Goal: Information Seeking & Learning: Learn about a topic

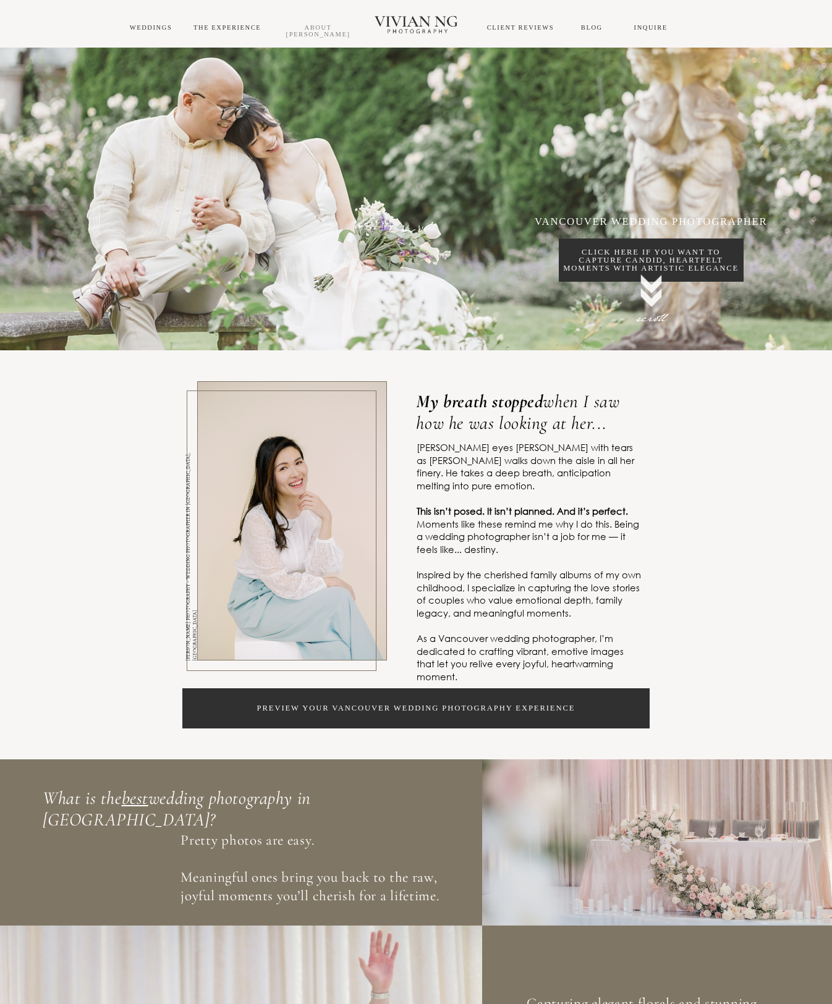
click at [324, 30] on link "About [PERSON_NAME]" at bounding box center [318, 31] width 64 height 14
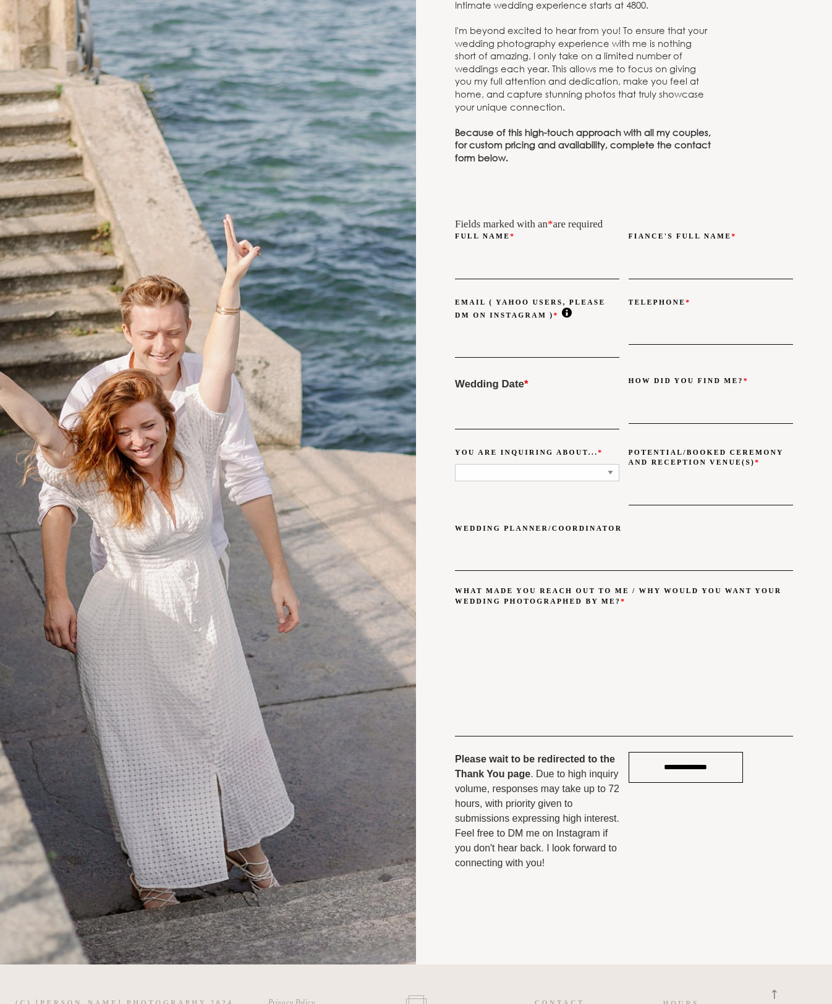
scroll to position [4559, 0]
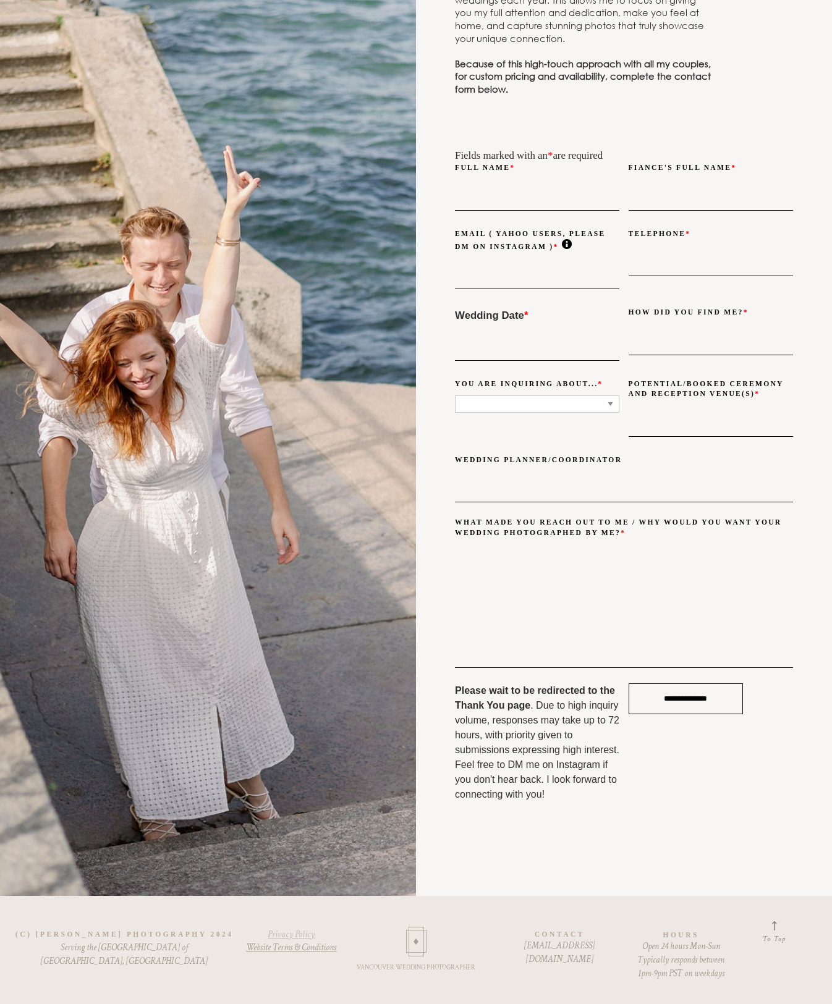
click at [295, 936] on link "Privacy Policy" at bounding box center [291, 935] width 47 height 12
click at [307, 947] on link "Website Terms & Conditions" at bounding box center [291, 948] width 90 height 12
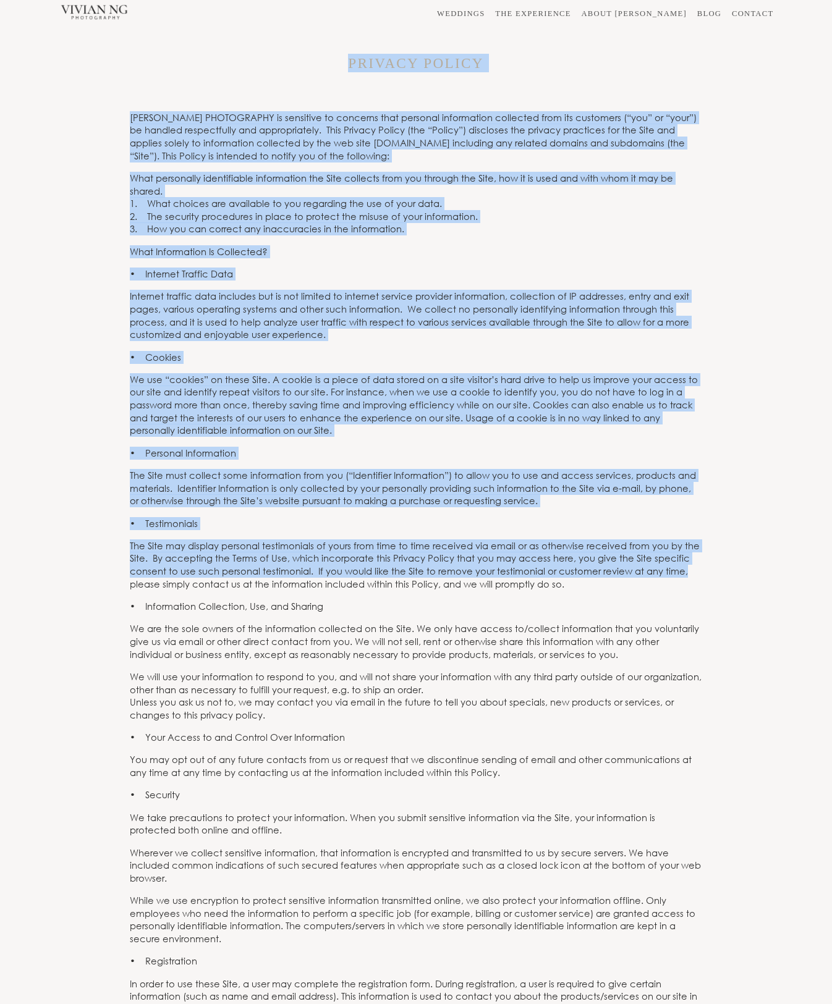
drag, startPoint x: 353, startPoint y: 63, endPoint x: 751, endPoint y: 518, distance: 604.4
click at [751, 518] on div "WEDDINGS THE EXPERIENCE ABOUT VIVIAN BLOG CONTACT WEDDINGS THE EXPERIENCE ABOUT…" at bounding box center [416, 987] width 832 height 1975
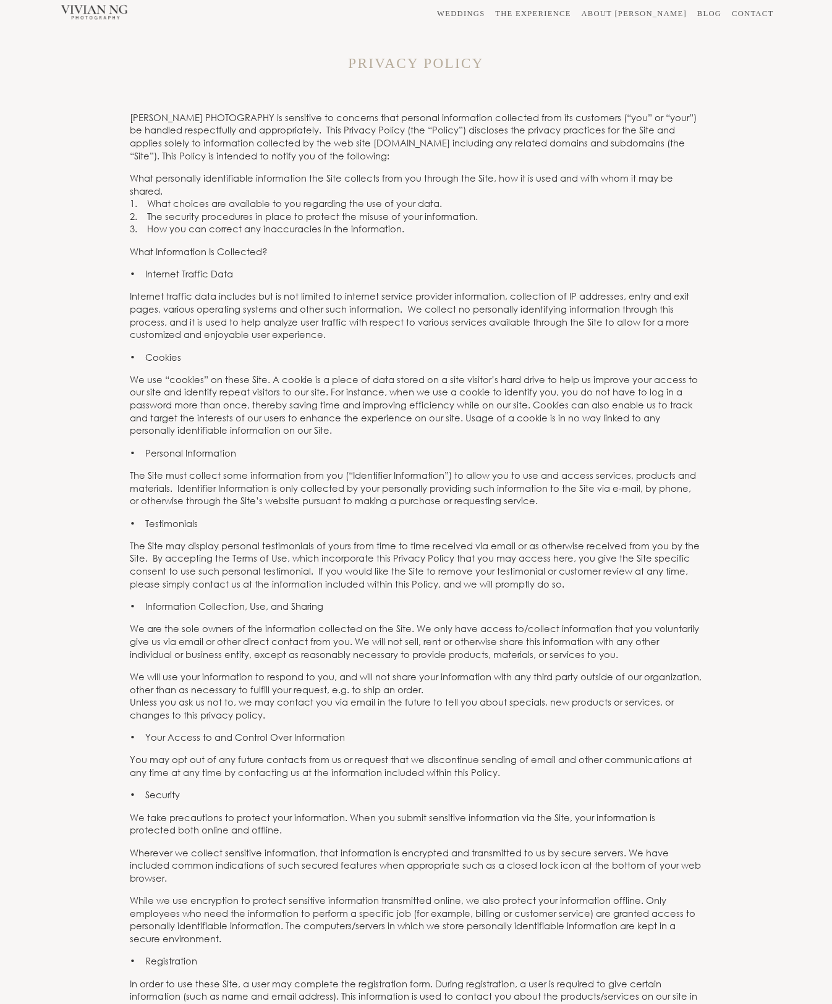
click at [677, 66] on div "PRIVACY POLICY" at bounding box center [416, 52] width 832 height 51
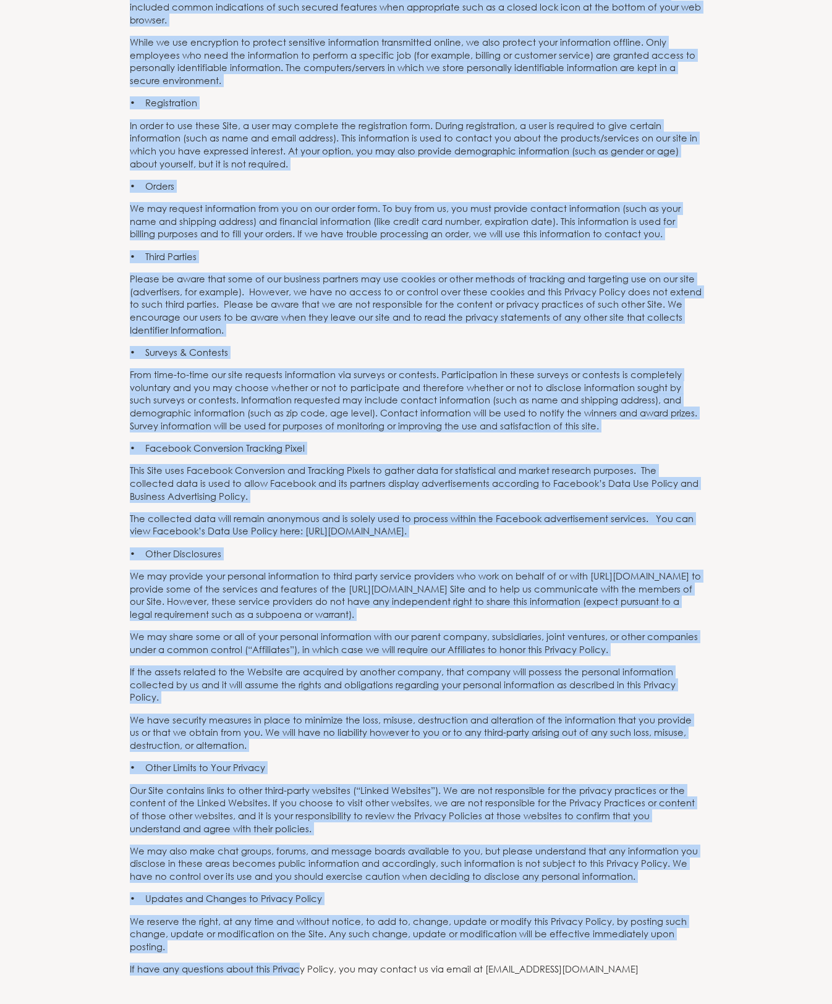
scroll to position [993, 0]
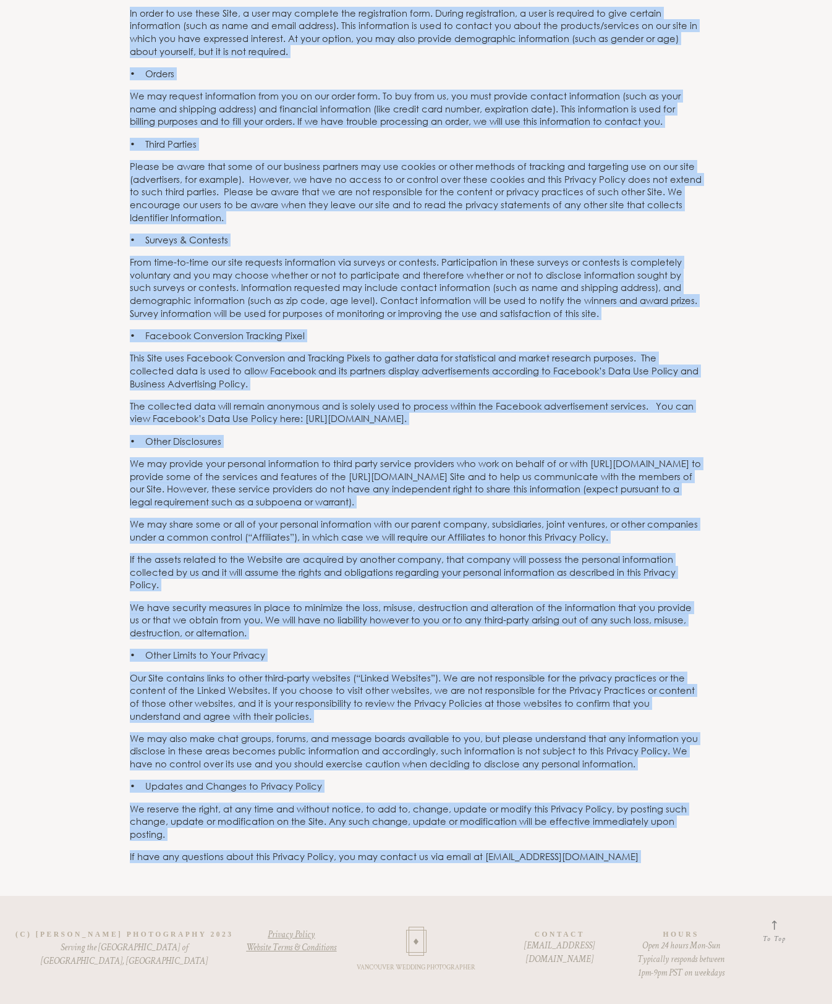
drag, startPoint x: 352, startPoint y: 61, endPoint x: 303, endPoint y: 987, distance: 927.7
click at [303, 997] on div "WEDDINGS THE EXPERIENCE ABOUT VIVIAN BLOG CONTACT WEDDINGS THE EXPERIENCE ABOUT…" at bounding box center [416, 16] width 832 height 1975
copy div "PRIVACY POLICY VIVIAN NG PHOTOGRAPHY is sensitive to concerns that personal inf…"
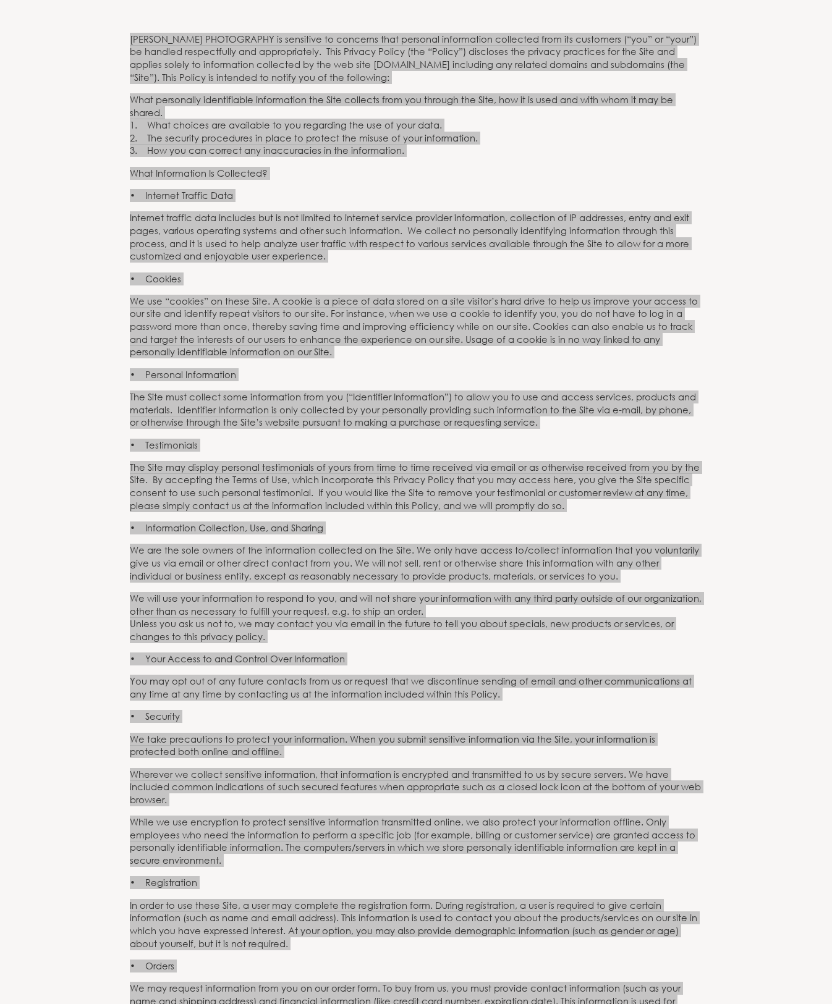
scroll to position [0, 0]
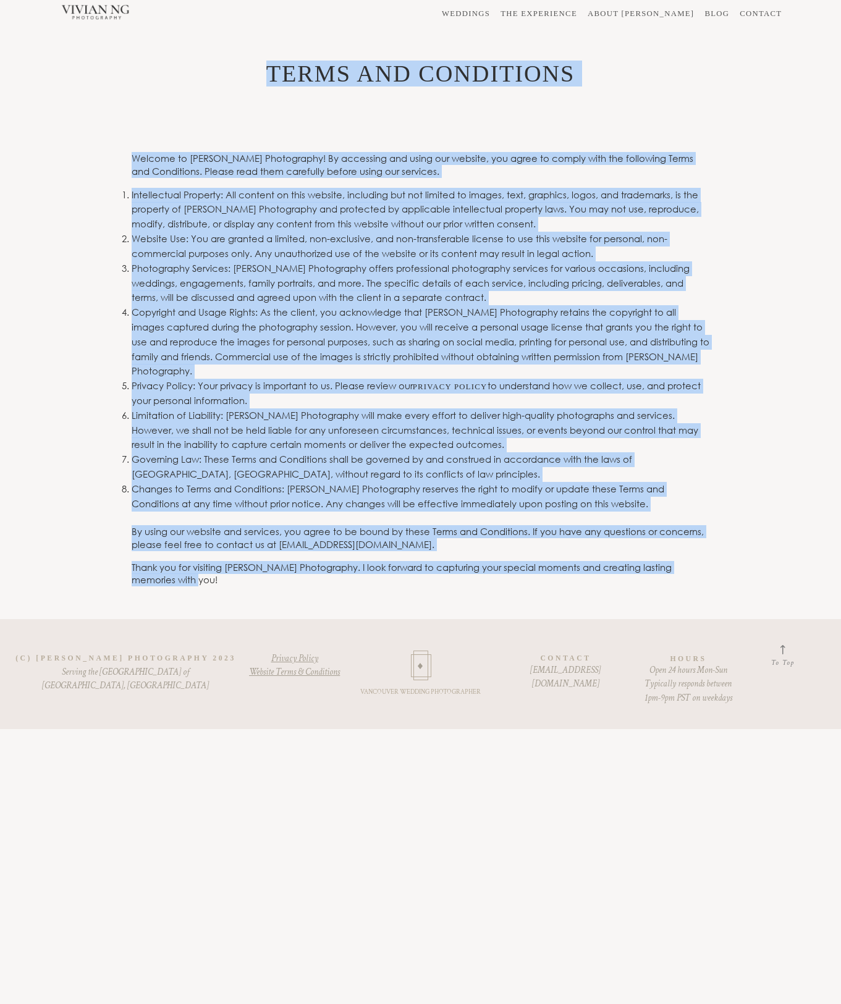
drag, startPoint x: 268, startPoint y: 72, endPoint x: 424, endPoint y: 567, distance: 519.7
click at [424, 567] on div "WEDDINGS THE EXPERIENCE ABOUT VIVIAN BLOG CONTACT WEDDINGS THE EXPERIENCE ABOUT…" at bounding box center [420, 364] width 841 height 729
copy div "Terms and Conditions Welcome to Vivian Ng Photography! By accessing and using o…"
click at [494, 174] on p "Welcome to Vivian Ng Photography! By accessing and using our website, you agree…" at bounding box center [421, 165] width 578 height 26
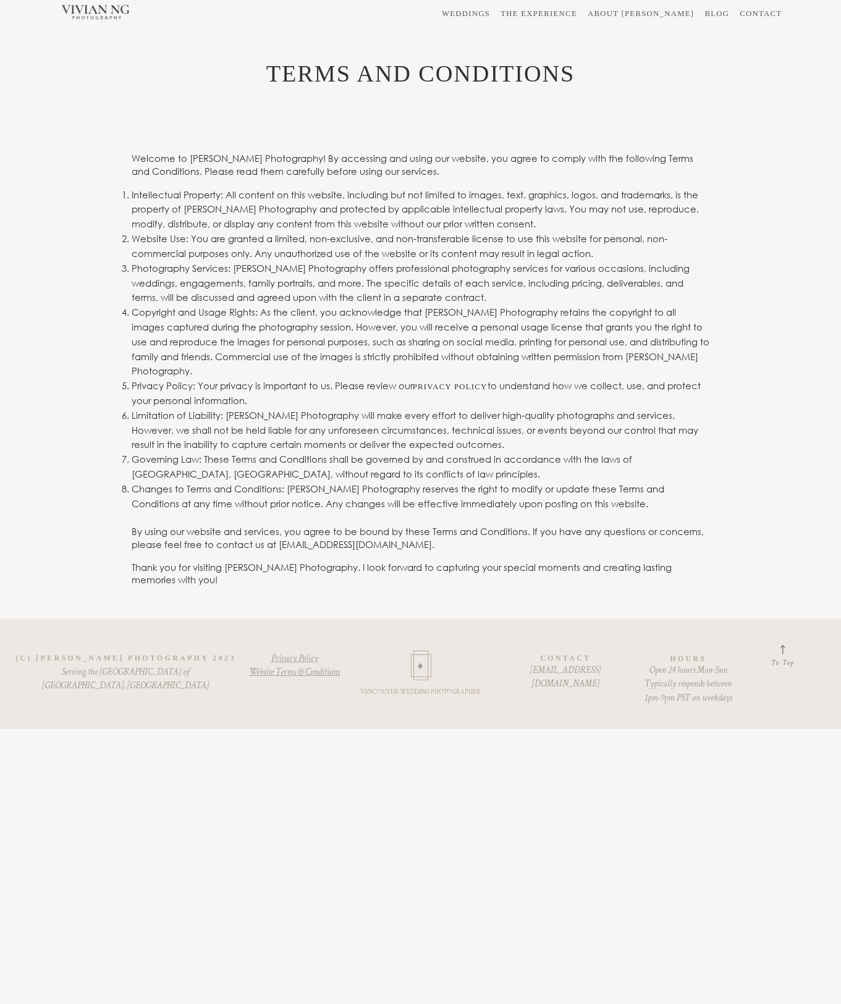
click at [609, 252] on li "Website Use: You are granted a limited, non-exclusive, and non-transferable lic…" at bounding box center [421, 247] width 578 height 30
